Goal: Task Accomplishment & Management: Manage account settings

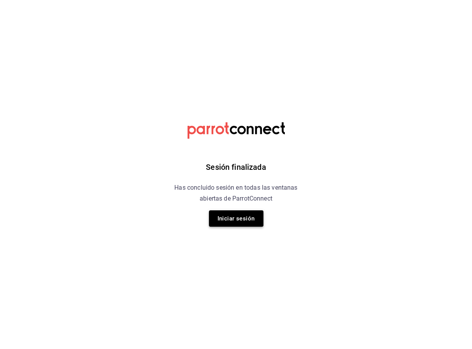
click at [239, 221] on button "Iniciar sesión" at bounding box center [236, 218] width 55 height 16
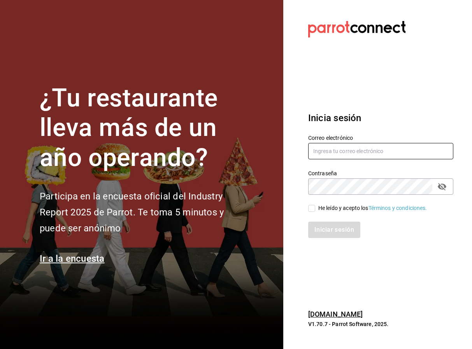
click at [335, 152] on input "text" at bounding box center [380, 151] width 145 height 16
type input "tutcoffeemx@gmail.com"
click at [312, 208] on input "He leído y acepto los Términos y condiciones." at bounding box center [311, 208] width 7 height 7
checkbox input "true"
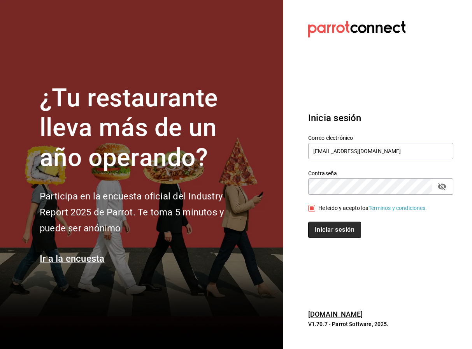
click at [331, 228] on button "Iniciar sesión" at bounding box center [334, 230] width 53 height 16
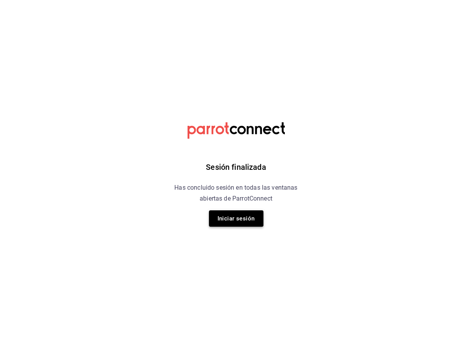
click at [239, 214] on button "Iniciar sesión" at bounding box center [236, 218] width 55 height 16
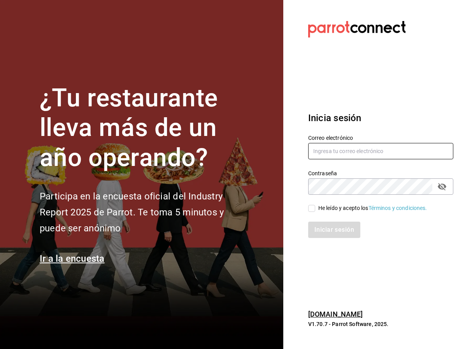
click at [343, 148] on input "text" at bounding box center [380, 151] width 145 height 16
type input "tutcoffeemx@gmail.com"
click at [312, 207] on input "He leído y acepto los Términos y condiciones." at bounding box center [311, 208] width 7 height 7
checkbox input "true"
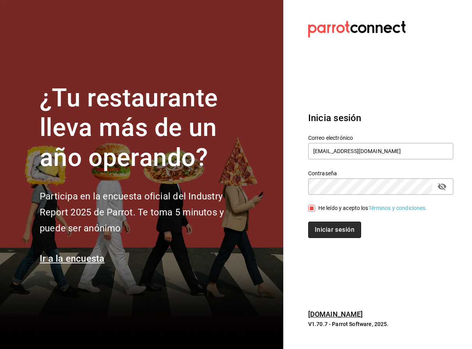
click at [330, 222] on button "Iniciar sesión" at bounding box center [334, 230] width 53 height 16
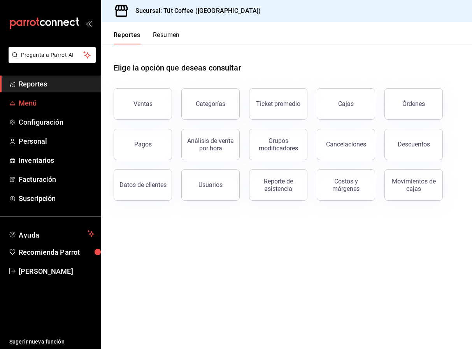
click at [39, 106] on span "Menú" at bounding box center [57, 103] width 76 height 11
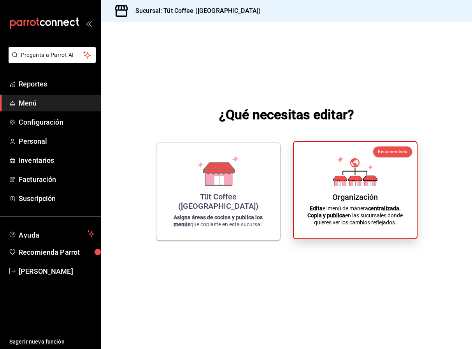
click at [356, 195] on div "Organización" at bounding box center [356, 196] width 46 height 9
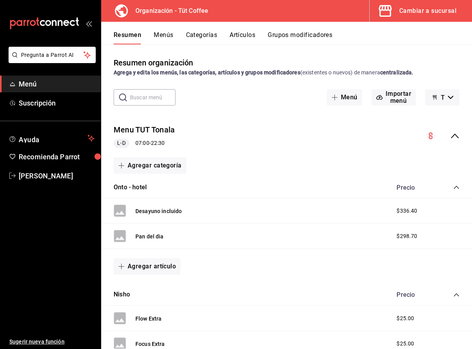
click at [246, 33] on button "Artículos" at bounding box center [243, 37] width 26 height 13
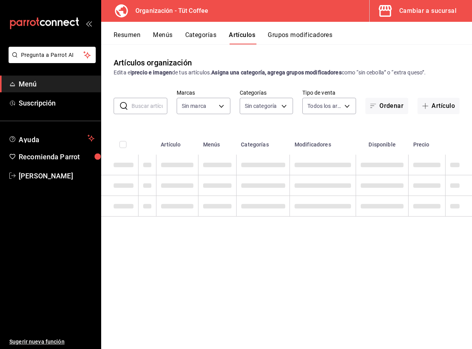
type input "32e499e3-ac49-4bfd-9688-6164702db340"
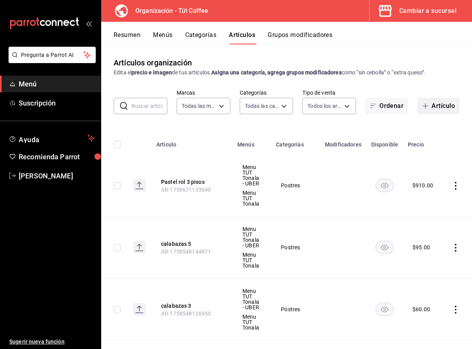
type input "01aa8595-7694-45da-9746-48b14e37431d,02054340-f982-493d-a520-4f9269409e90,55117…"
click at [432, 103] on button "Artículo" at bounding box center [439, 106] width 42 height 16
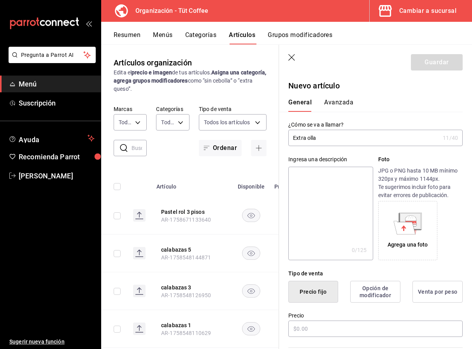
click at [307, 139] on input "Extra olla" at bounding box center [364, 138] width 151 height 16
click at [384, 99] on div "General Avanzada" at bounding box center [371, 105] width 165 height 13
click at [325, 138] on input "Extra Cafe d'olla" at bounding box center [364, 138] width 151 height 16
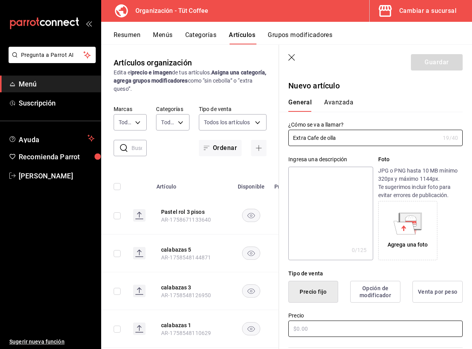
type input "Extra Cafe de olla"
click at [313, 329] on input "text" at bounding box center [376, 328] width 174 height 16
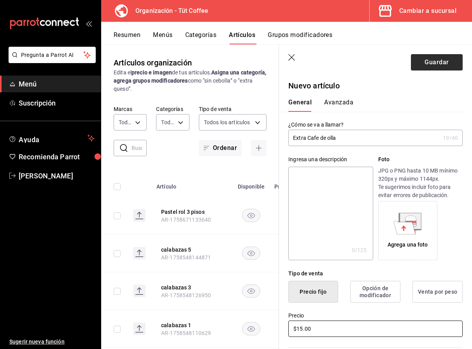
type input "$15.00"
click at [435, 63] on button "Guardar" at bounding box center [437, 62] width 52 height 16
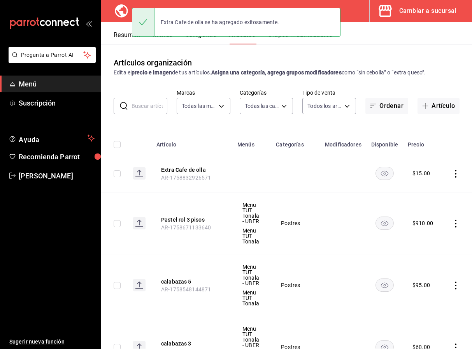
click at [456, 172] on icon "actions" at bounding box center [456, 174] width 8 height 8
click at [435, 188] on span "Editar" at bounding box center [432, 191] width 20 height 8
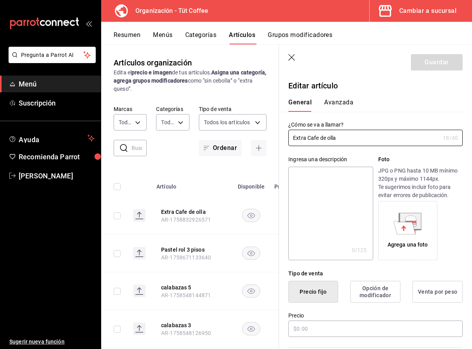
type input "$15.00"
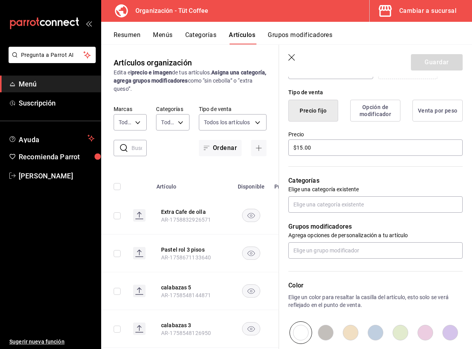
scroll to position [183, 0]
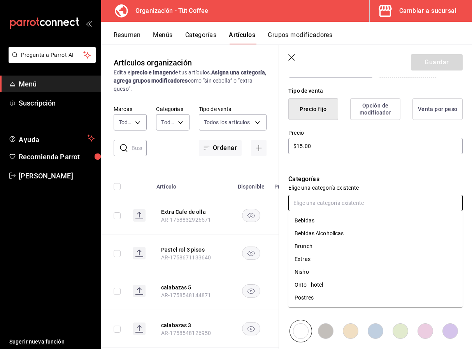
click at [327, 206] on input "text" at bounding box center [376, 203] width 174 height 16
click at [307, 259] on li "Extras" at bounding box center [376, 259] width 174 height 13
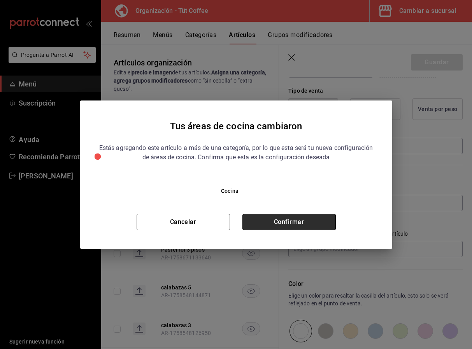
click at [289, 222] on button "Confirmar" at bounding box center [289, 222] width 93 height 16
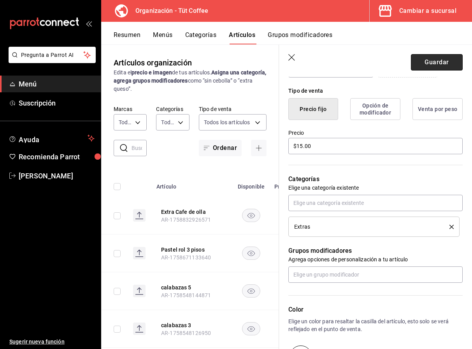
click at [437, 60] on button "Guardar" at bounding box center [437, 62] width 52 height 16
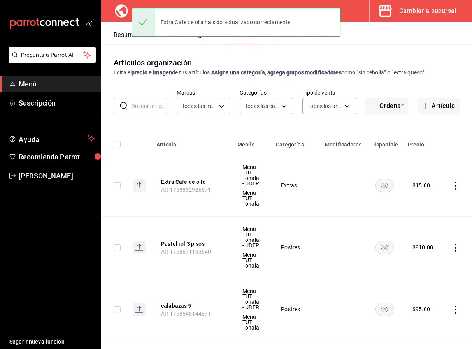
click at [165, 38] on div "Extra Cafe de olla ha sido actualizado correctamente." at bounding box center [236, 21] width 209 height 33
click at [166, 39] on button "Menús" at bounding box center [162, 37] width 19 height 13
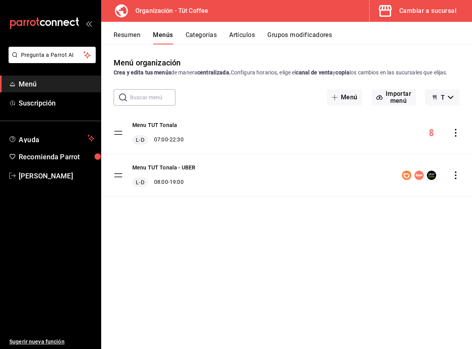
click at [455, 130] on icon "actions" at bounding box center [456, 133] width 8 height 8
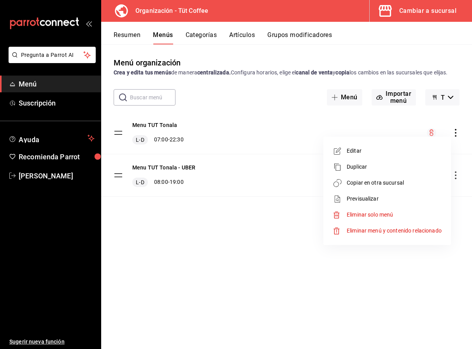
click at [394, 182] on span "Copiar en otra sucursal" at bounding box center [394, 183] width 95 height 8
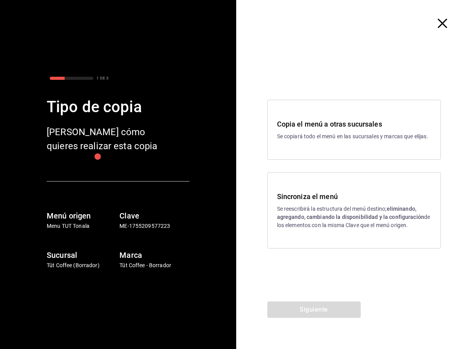
click at [339, 208] on p "Se reescribirá la estructura del menú destino; eliminando, agregando, cambiando…" at bounding box center [354, 217] width 155 height 25
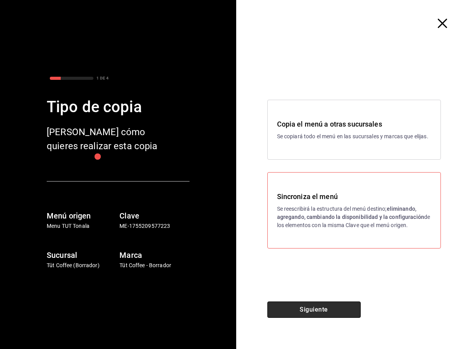
click at [316, 309] on button "Siguiente" at bounding box center [313, 309] width 93 height 16
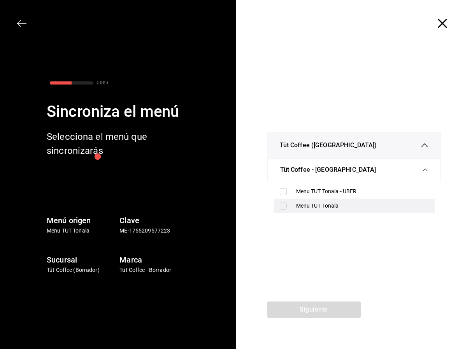
click at [287, 207] on label at bounding box center [285, 205] width 10 height 7
click at [287, 207] on input "checkbox" at bounding box center [283, 205] width 7 height 7
click at [283, 209] on input "checkbox" at bounding box center [283, 205] width 7 height 7
checkbox input "true"
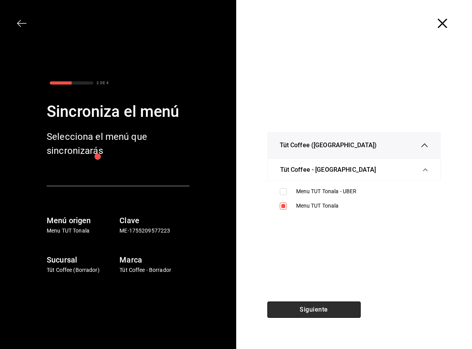
click at [309, 314] on button "Siguiente" at bounding box center [313, 309] width 93 height 16
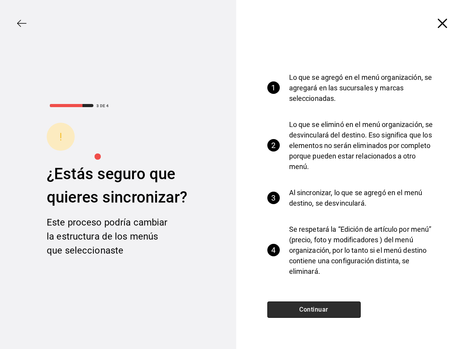
click at [310, 313] on button "Continuar" at bounding box center [313, 309] width 93 height 16
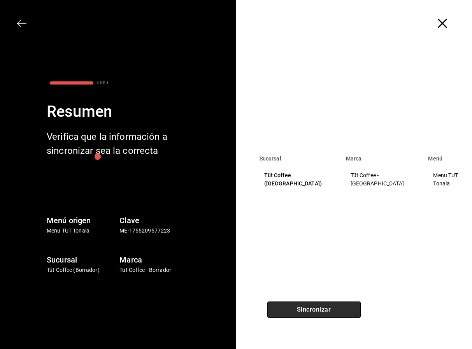
click at [310, 313] on button "Sincronizar" at bounding box center [313, 309] width 93 height 16
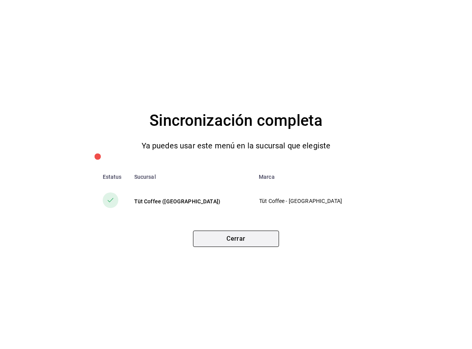
click at [236, 238] on button "Cerrar" at bounding box center [236, 239] width 86 height 16
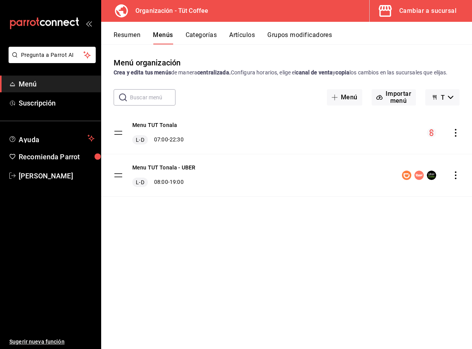
click at [422, 11] on div "Cambiar a sucursal" at bounding box center [427, 10] width 57 height 11
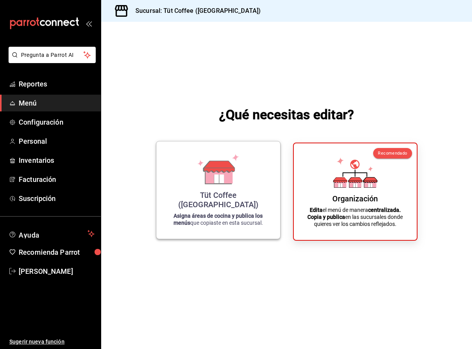
click at [203, 184] on icon at bounding box center [218, 169] width 44 height 30
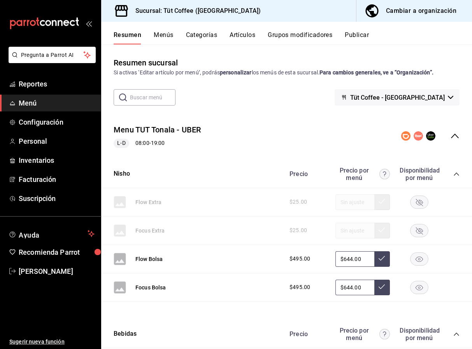
click at [359, 32] on button "Publicar" at bounding box center [357, 37] width 24 height 13
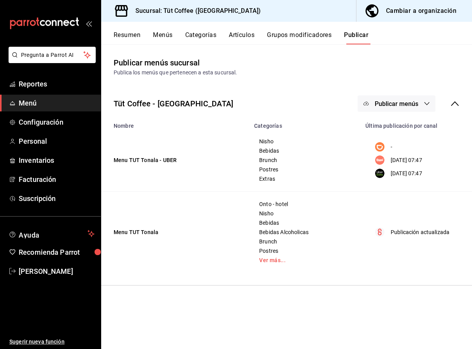
click at [431, 104] on button "Publicar menús" at bounding box center [397, 103] width 78 height 16
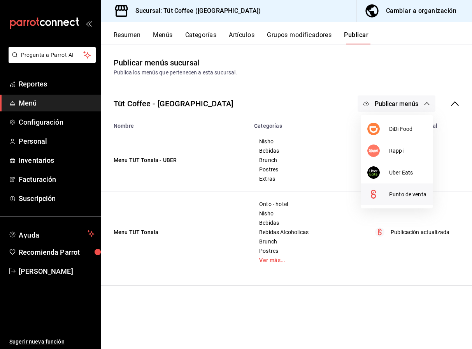
click at [409, 190] on li "Punto de venta" at bounding box center [397, 194] width 72 height 22
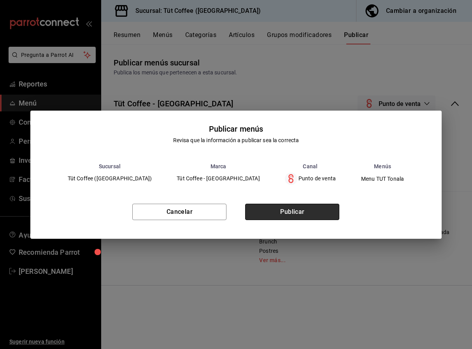
click at [308, 209] on button "Publicar" at bounding box center [292, 212] width 94 height 16
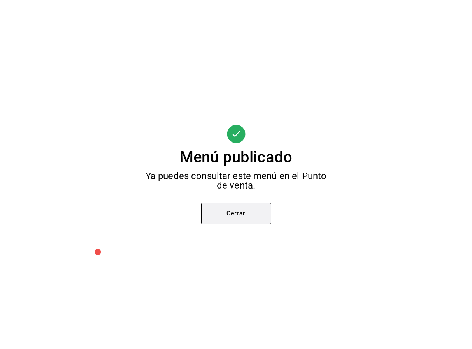
click at [230, 210] on button "Cerrar" at bounding box center [236, 213] width 70 height 22
